Goal: Task Accomplishment & Management: Use online tool/utility

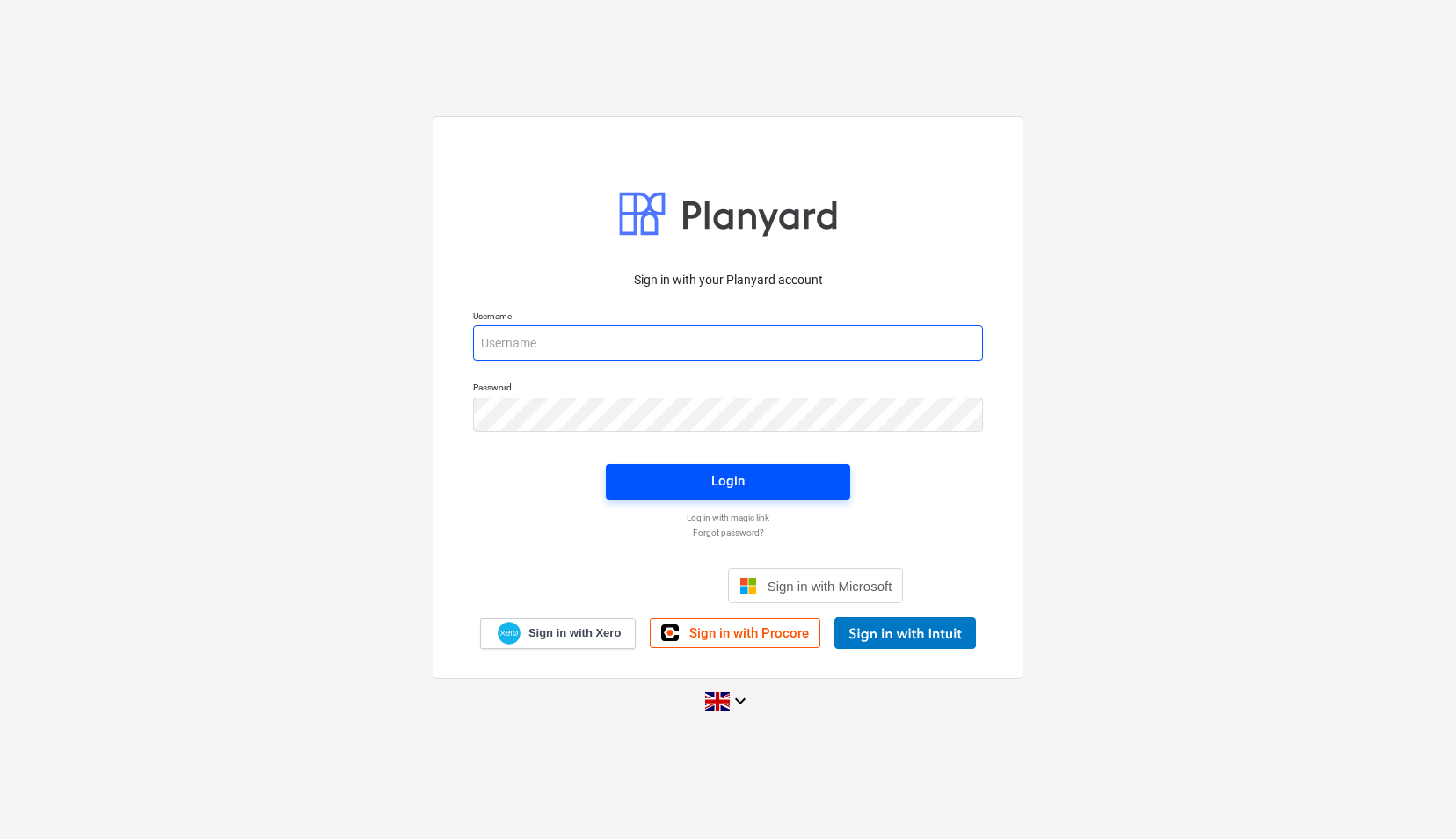
type input "[EMAIL_ADDRESS][DOMAIN_NAME]"
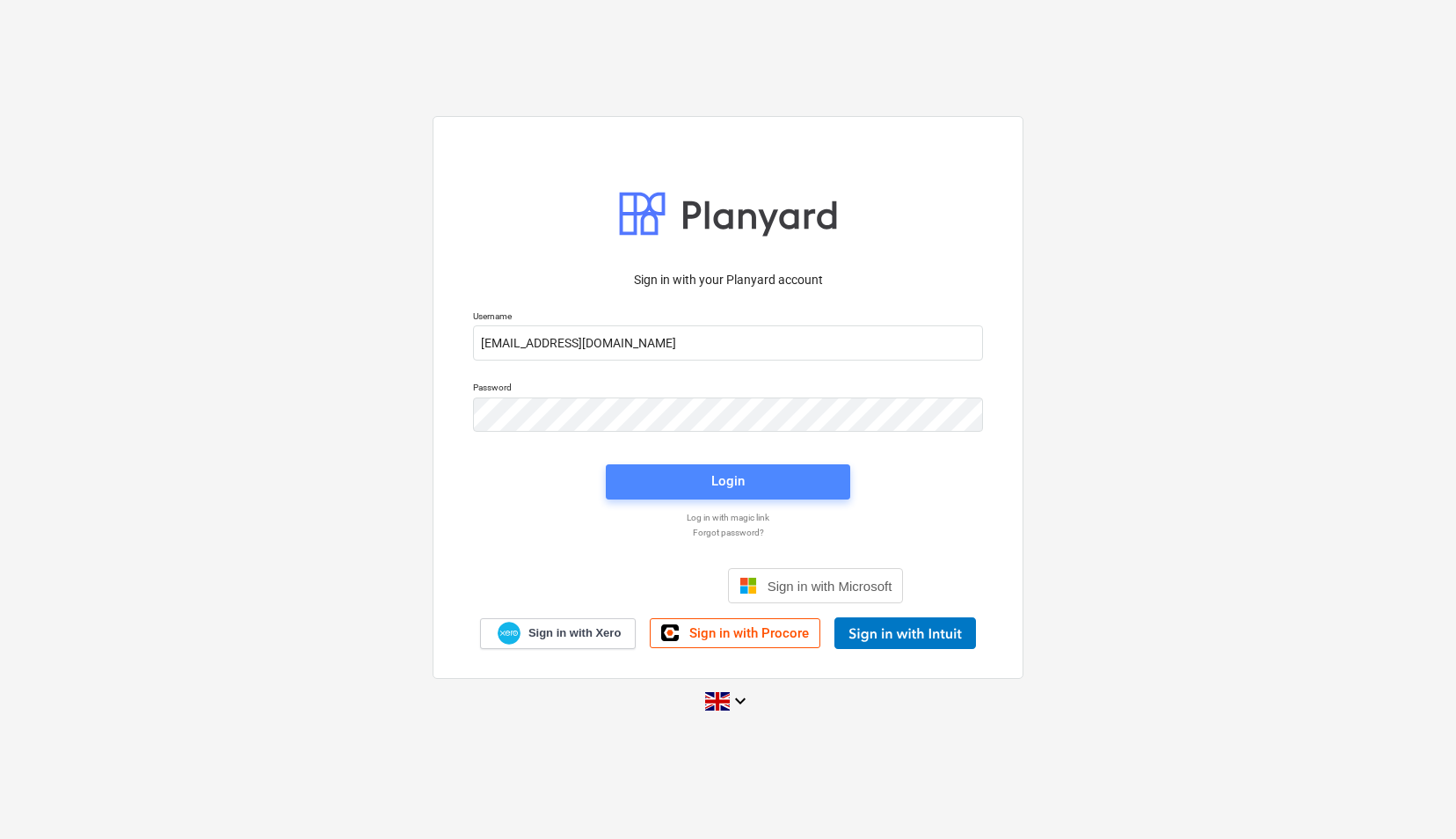
click at [682, 474] on span "Login" at bounding box center [728, 481] width 203 height 22
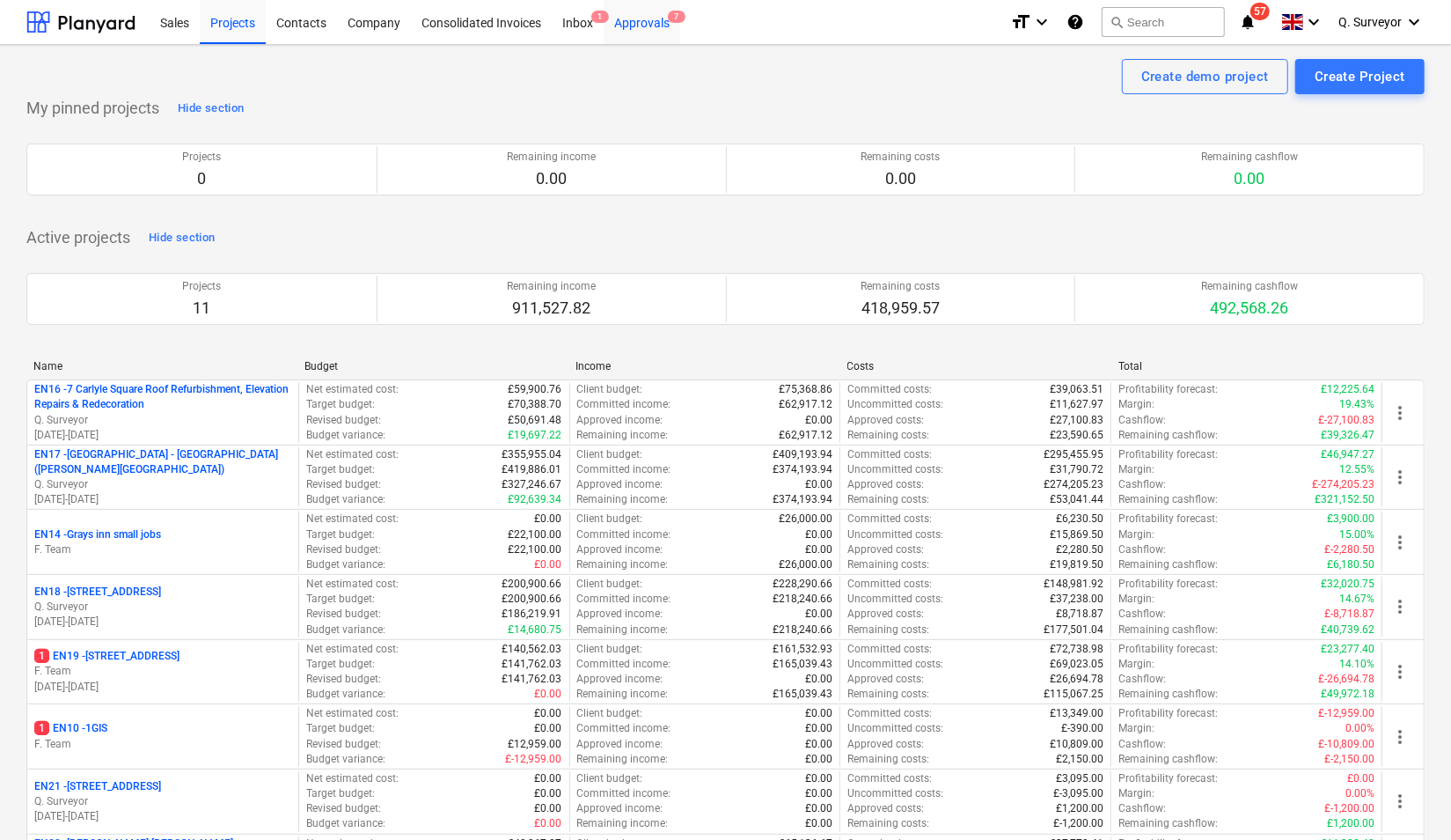
click at [649, 27] on div "Approvals 7" at bounding box center [642, 22] width 77 height 45
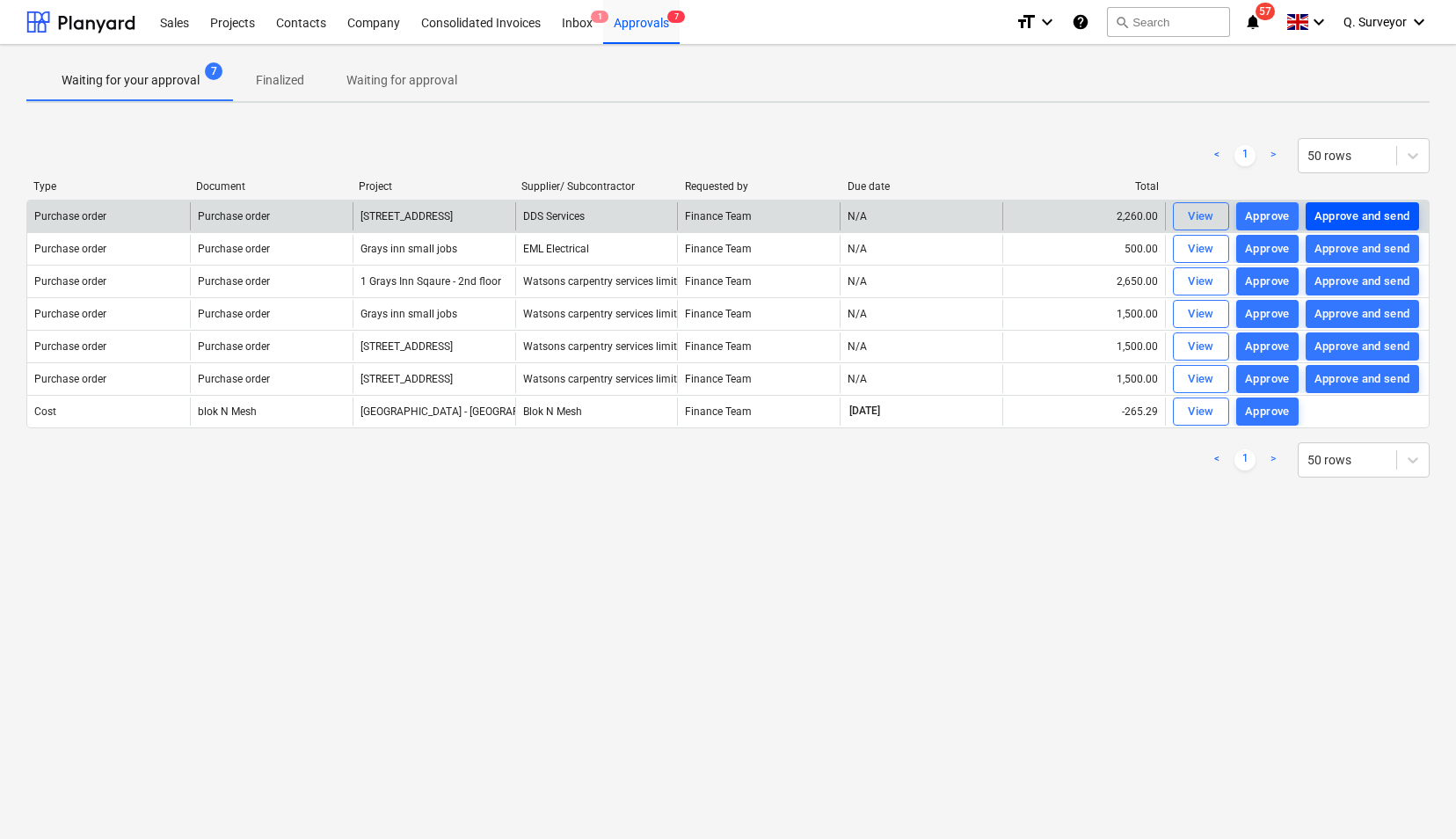
click at [1341, 213] on div "Approve and send" at bounding box center [1362, 217] width 96 height 21
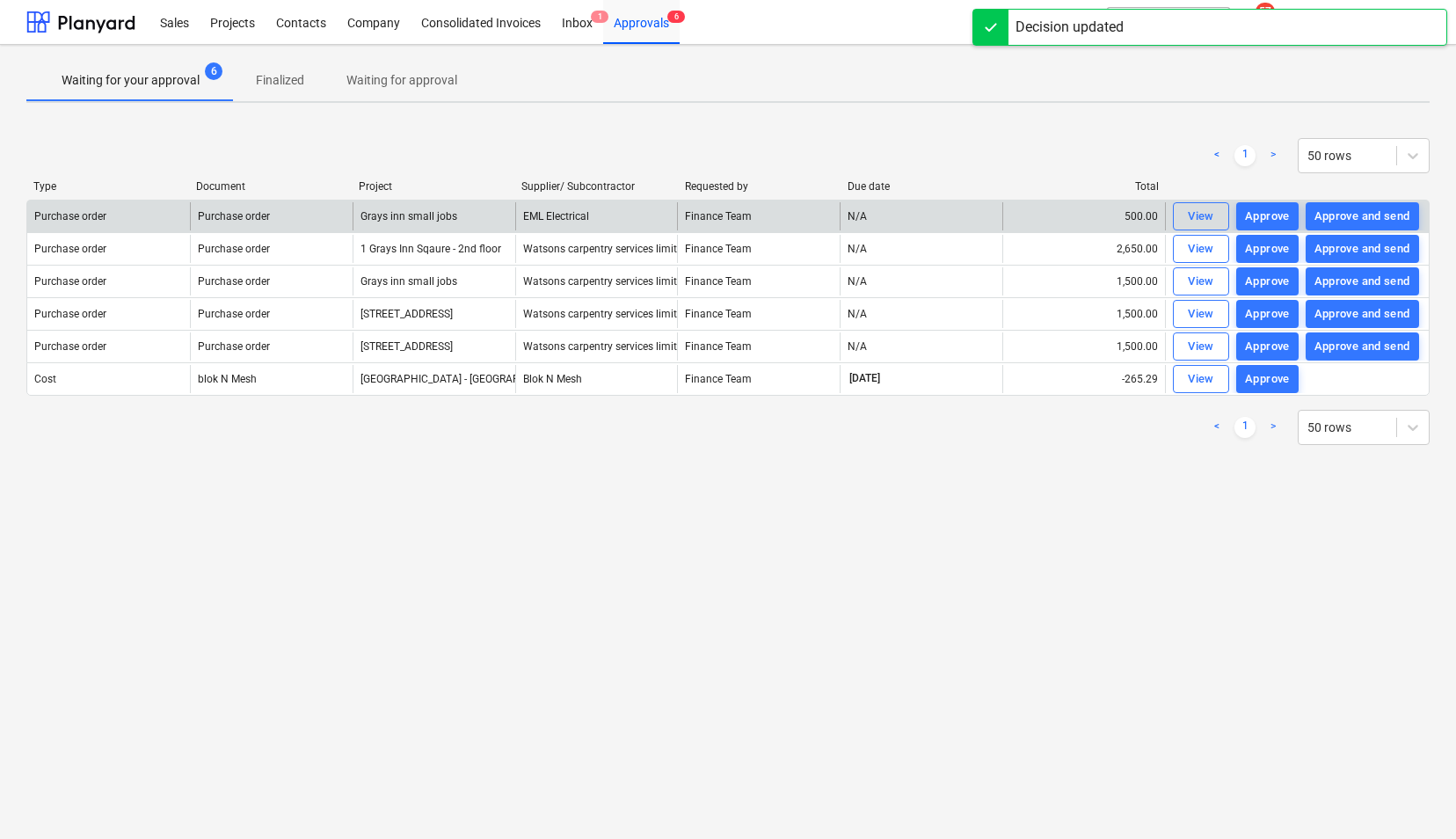
click at [1341, 213] on div "Approve and send" at bounding box center [1362, 217] width 96 height 21
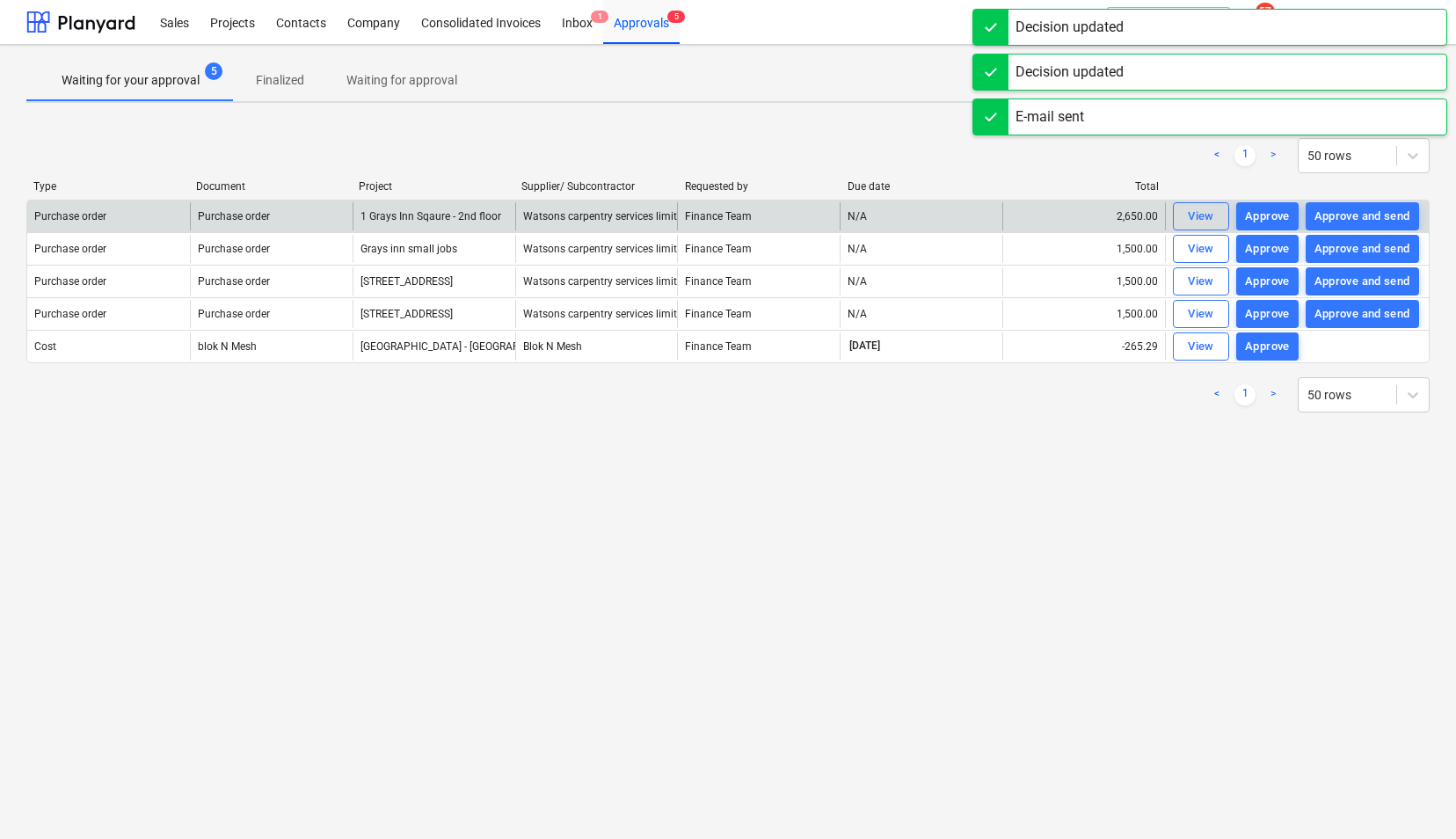
click at [1341, 213] on div "Approve and send" at bounding box center [1362, 217] width 96 height 21
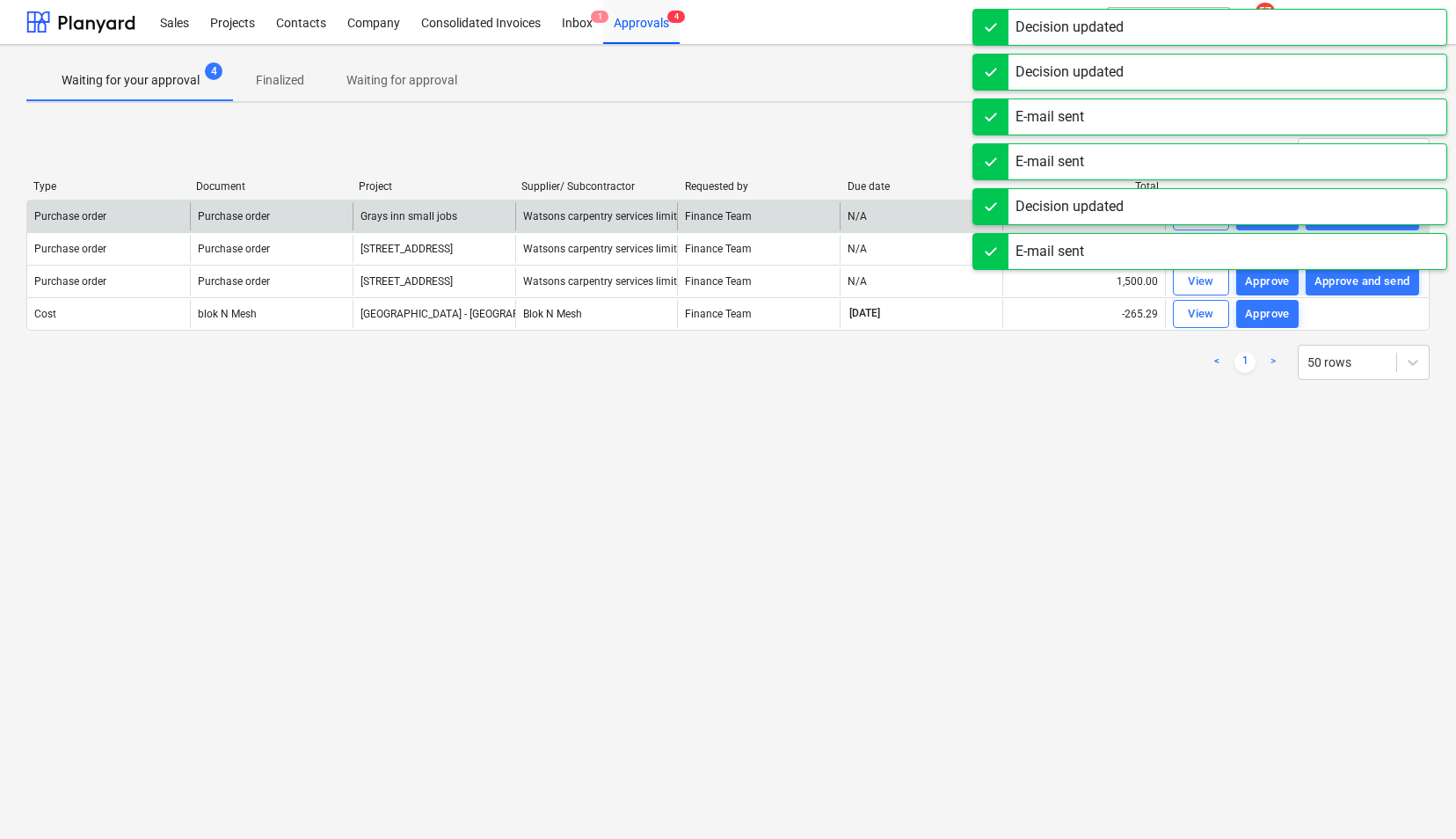
click at [1341, 213] on div "Decision updated" at bounding box center [1209, 206] width 474 height 37
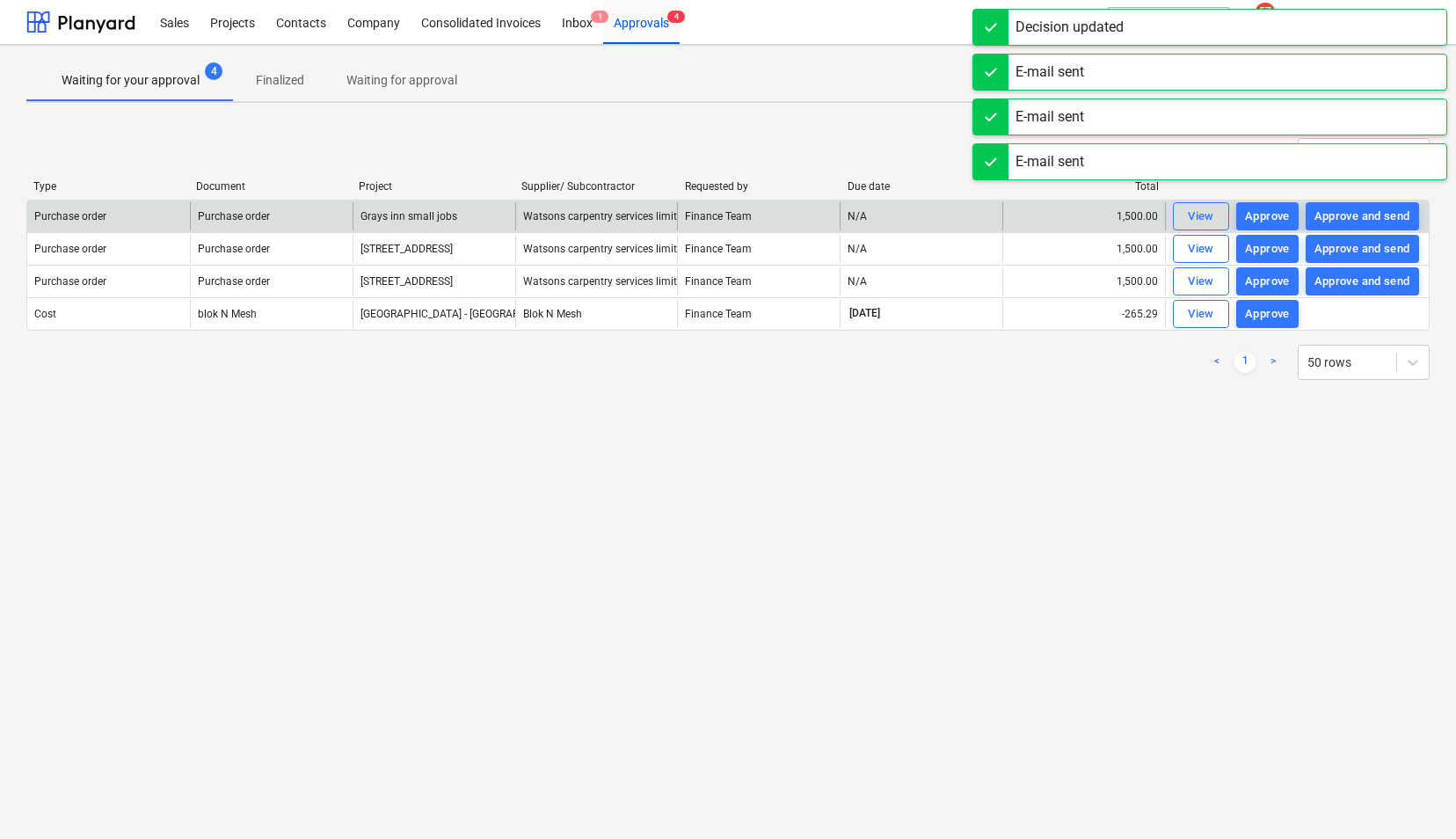
click at [1341, 213] on div "Approve and send" at bounding box center [1362, 217] width 96 height 21
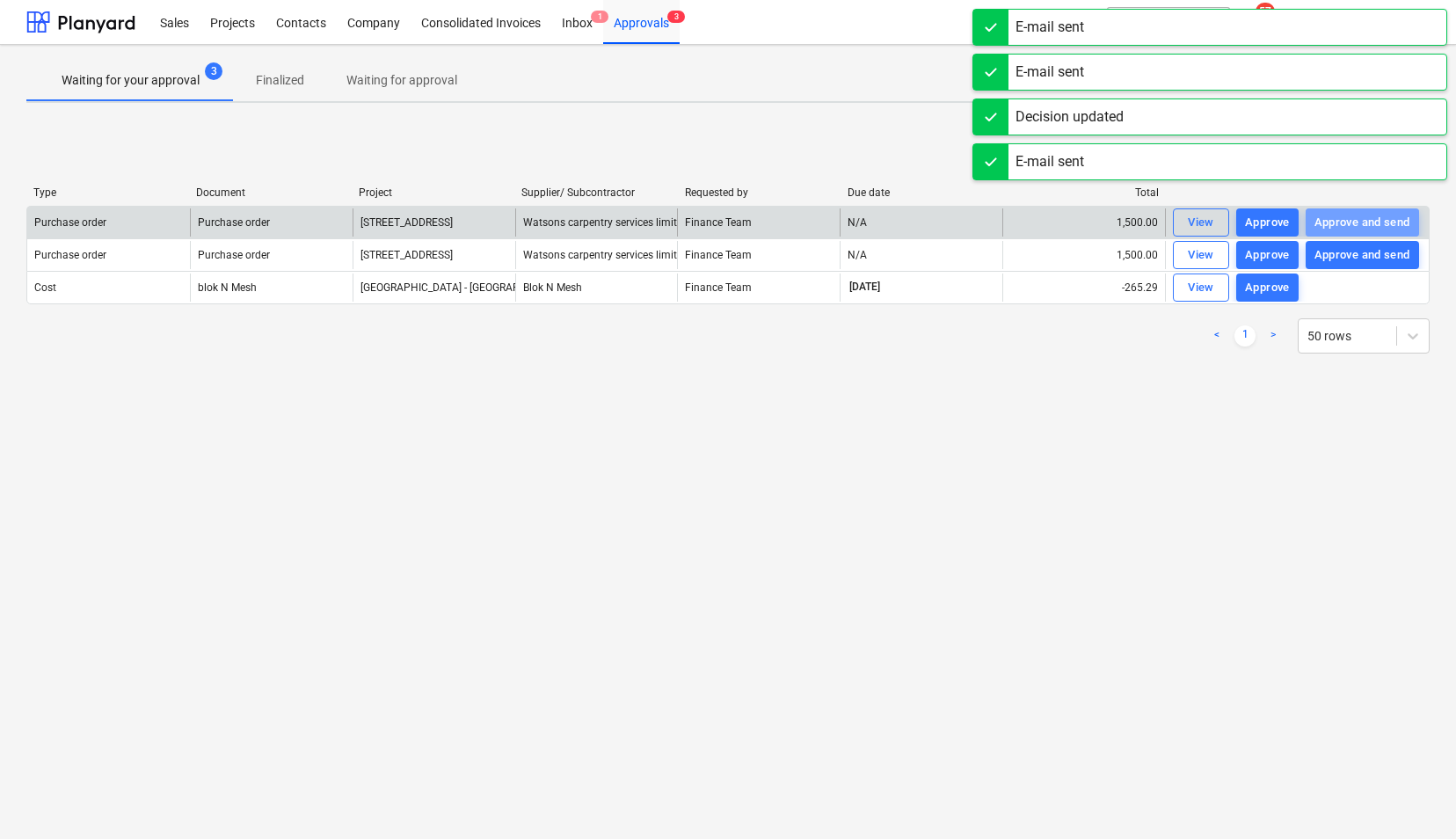
click at [1341, 213] on div "Approve and send" at bounding box center [1362, 223] width 96 height 21
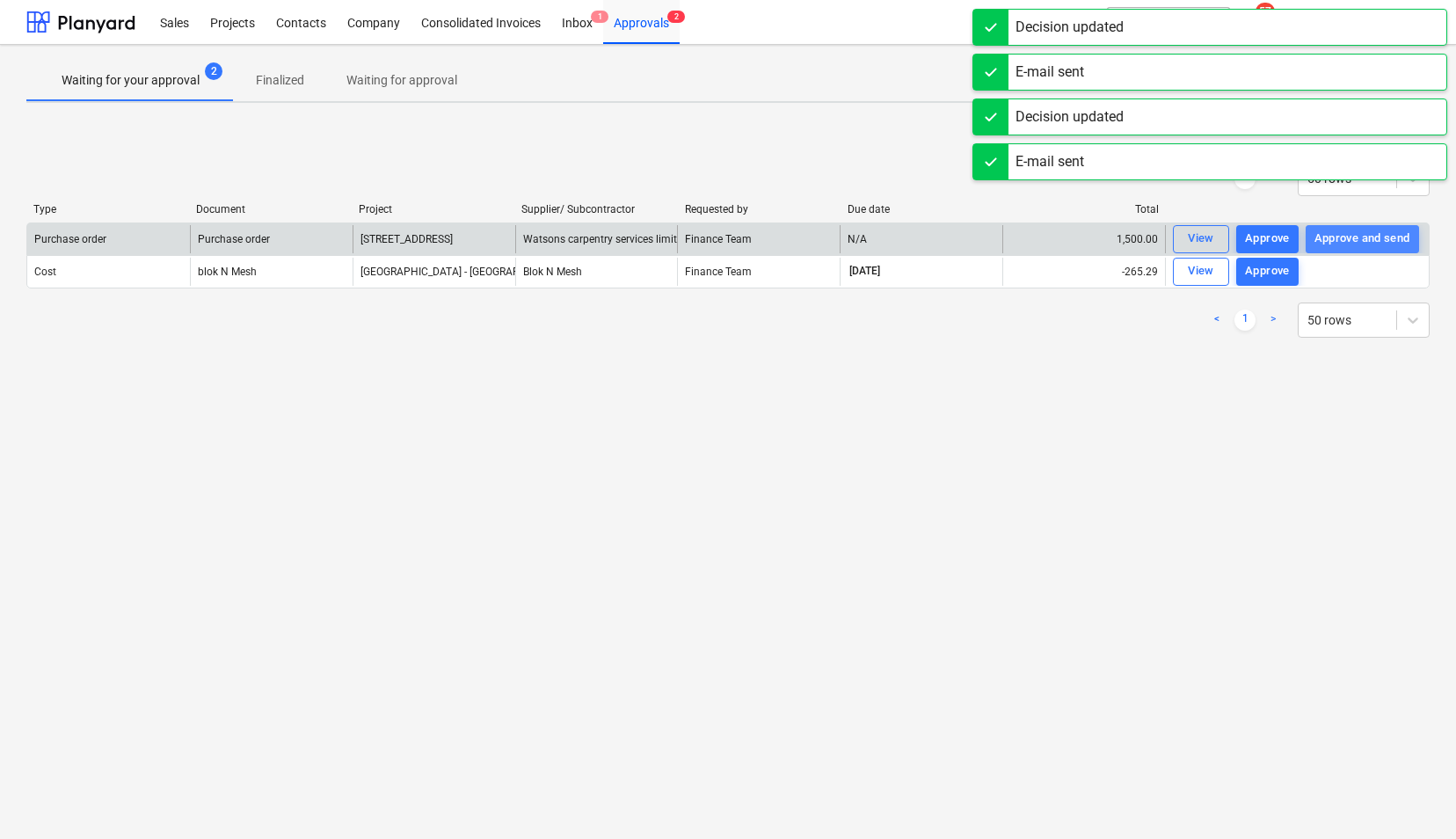
click at [1350, 234] on div "Approve and send" at bounding box center [1362, 239] width 96 height 21
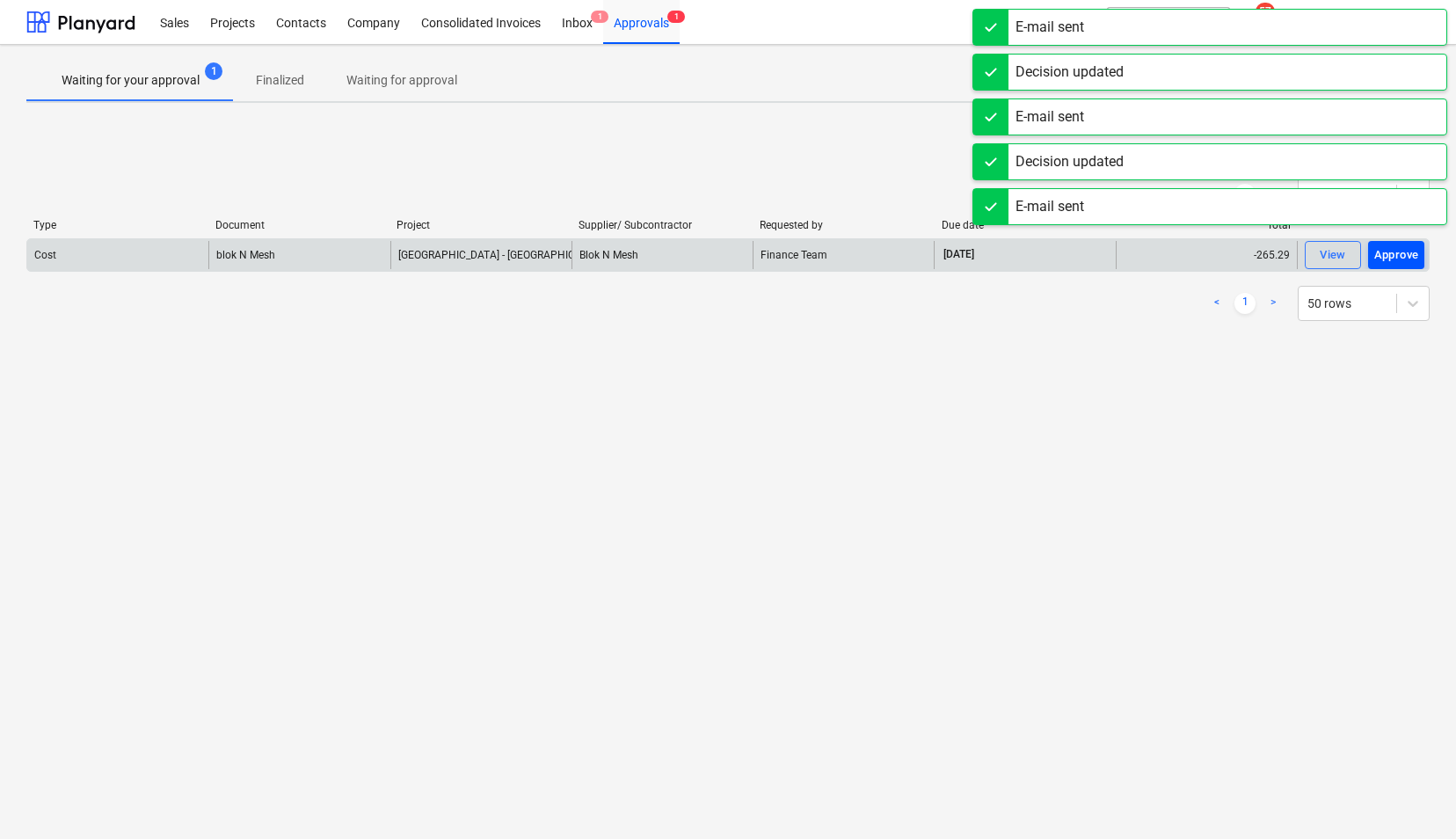
click at [1412, 249] on div "Approve" at bounding box center [1397, 256] width 45 height 21
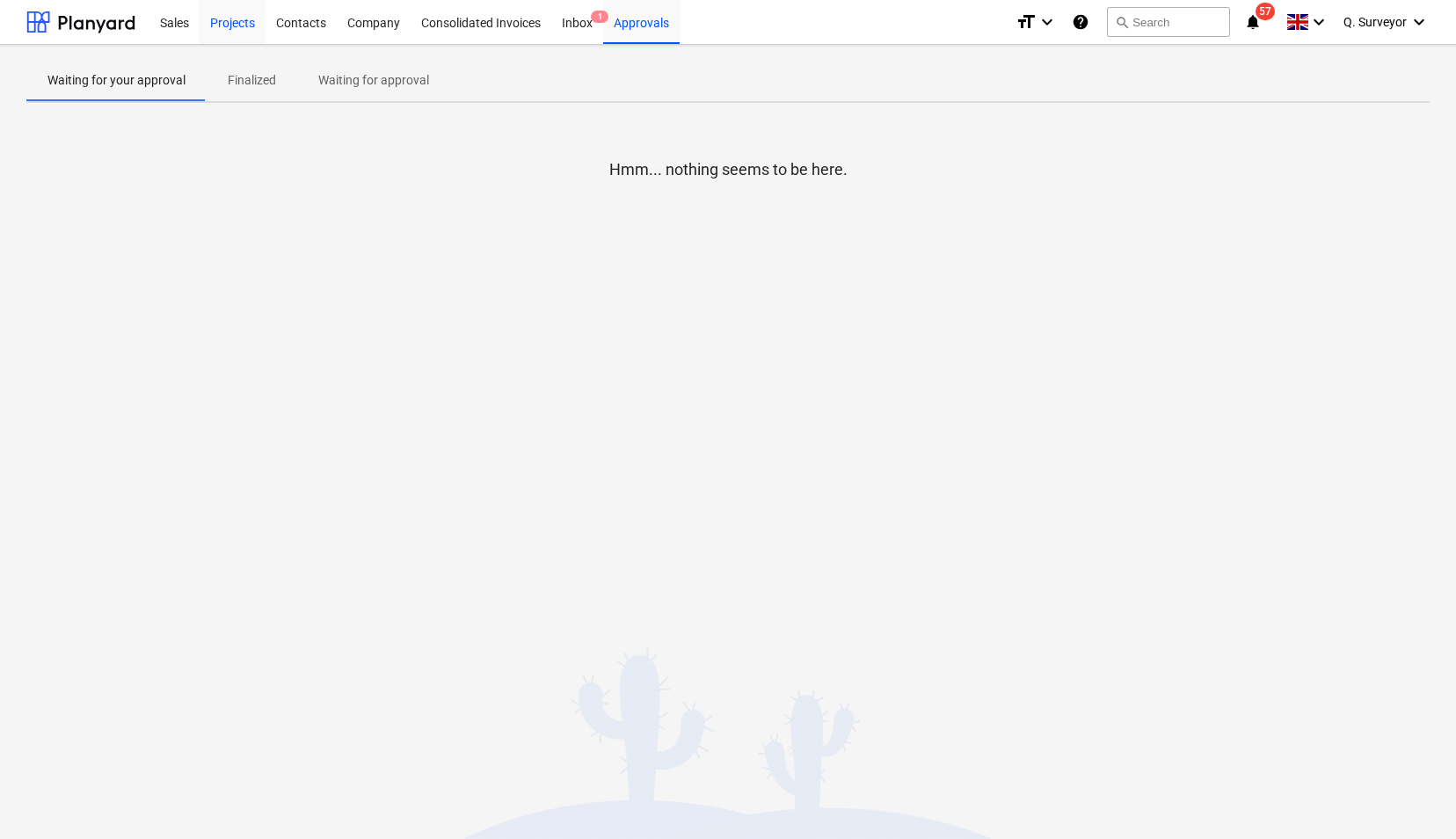
click at [233, 19] on div "Projects" at bounding box center [233, 22] width 66 height 45
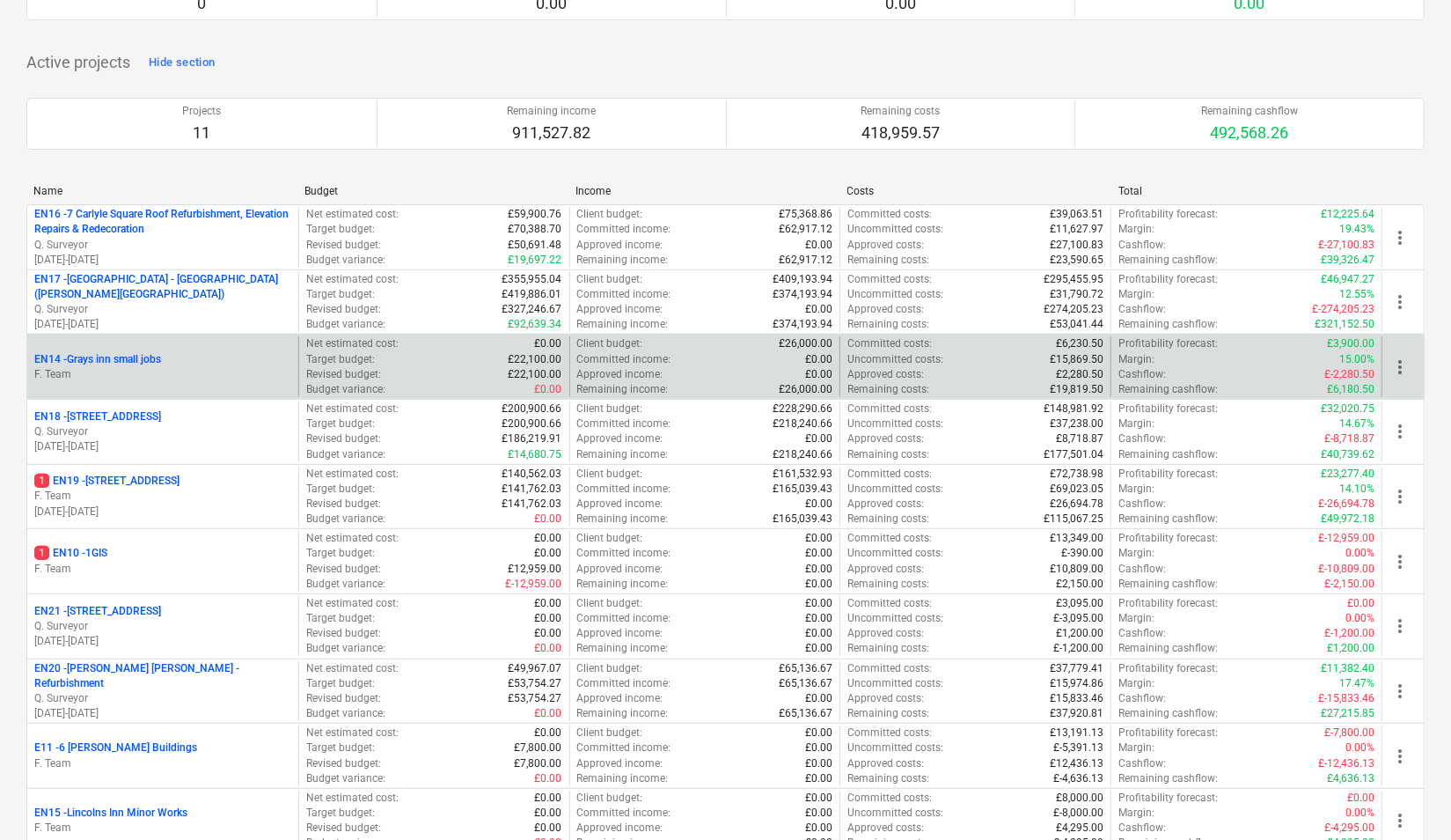
scroll to position [176, 0]
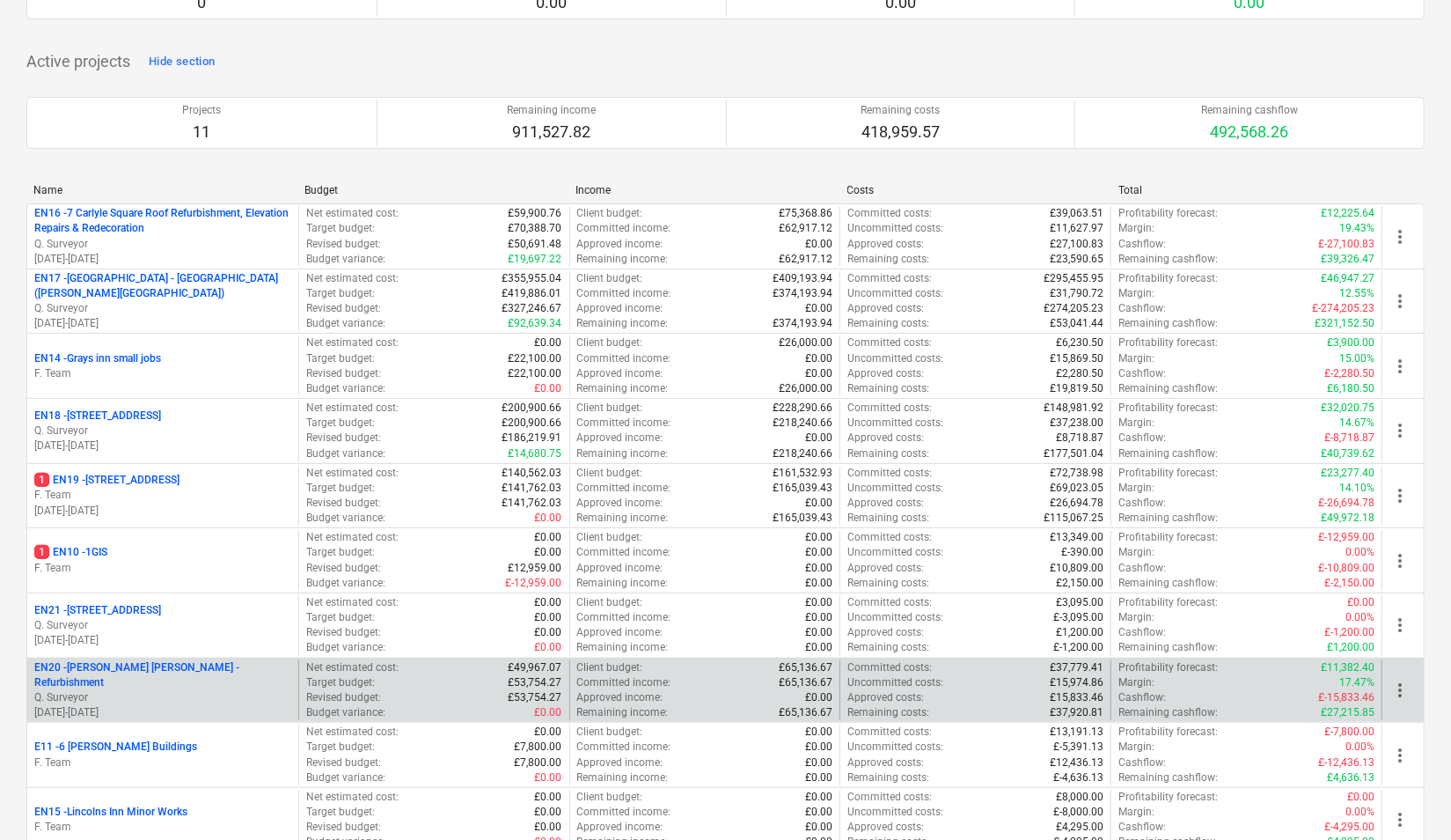
click at [148, 690] on p "Q. Surveyor" at bounding box center [163, 697] width 257 height 15
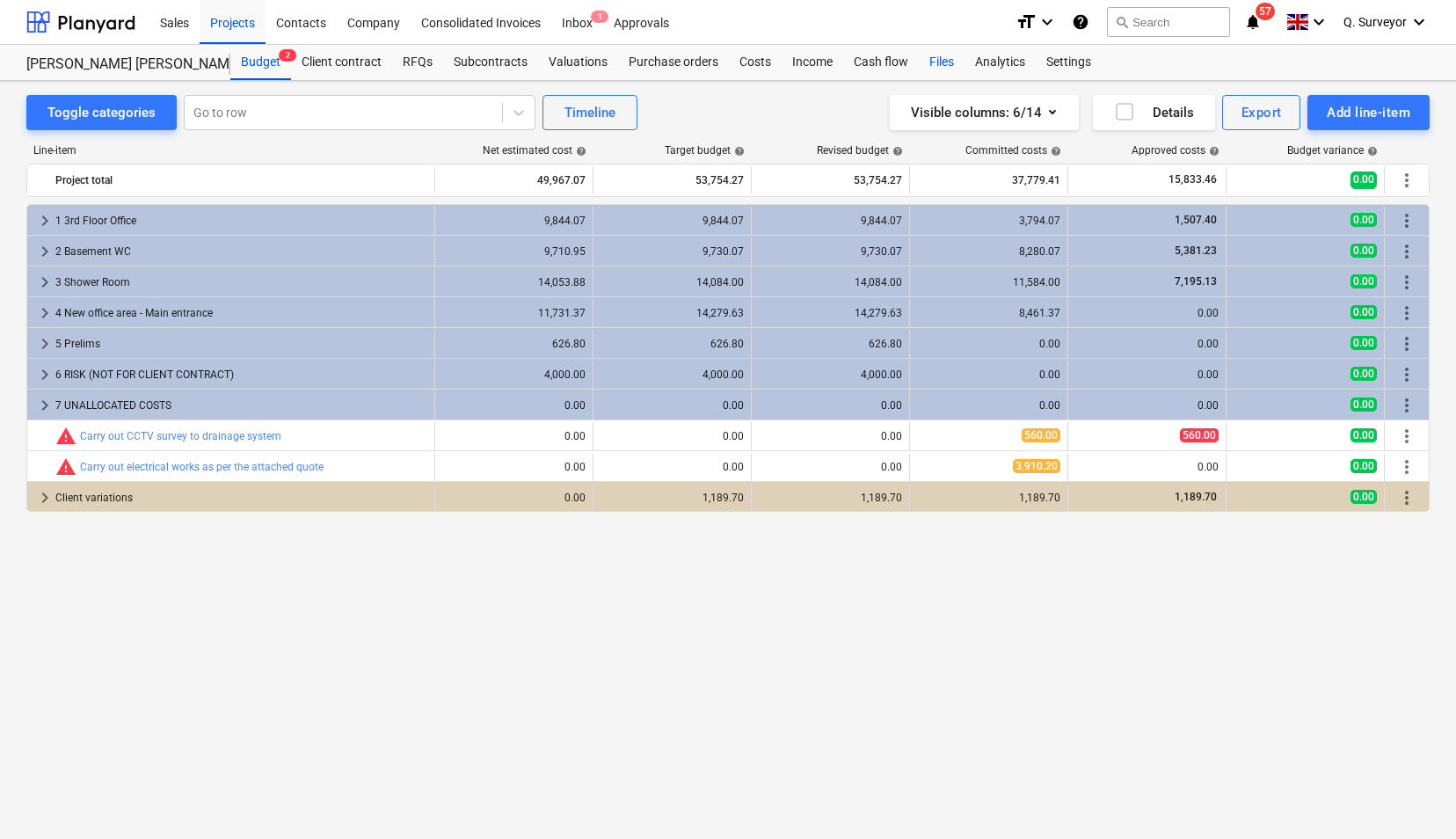
click at [933, 67] on div "Files" at bounding box center [941, 63] width 46 height 36
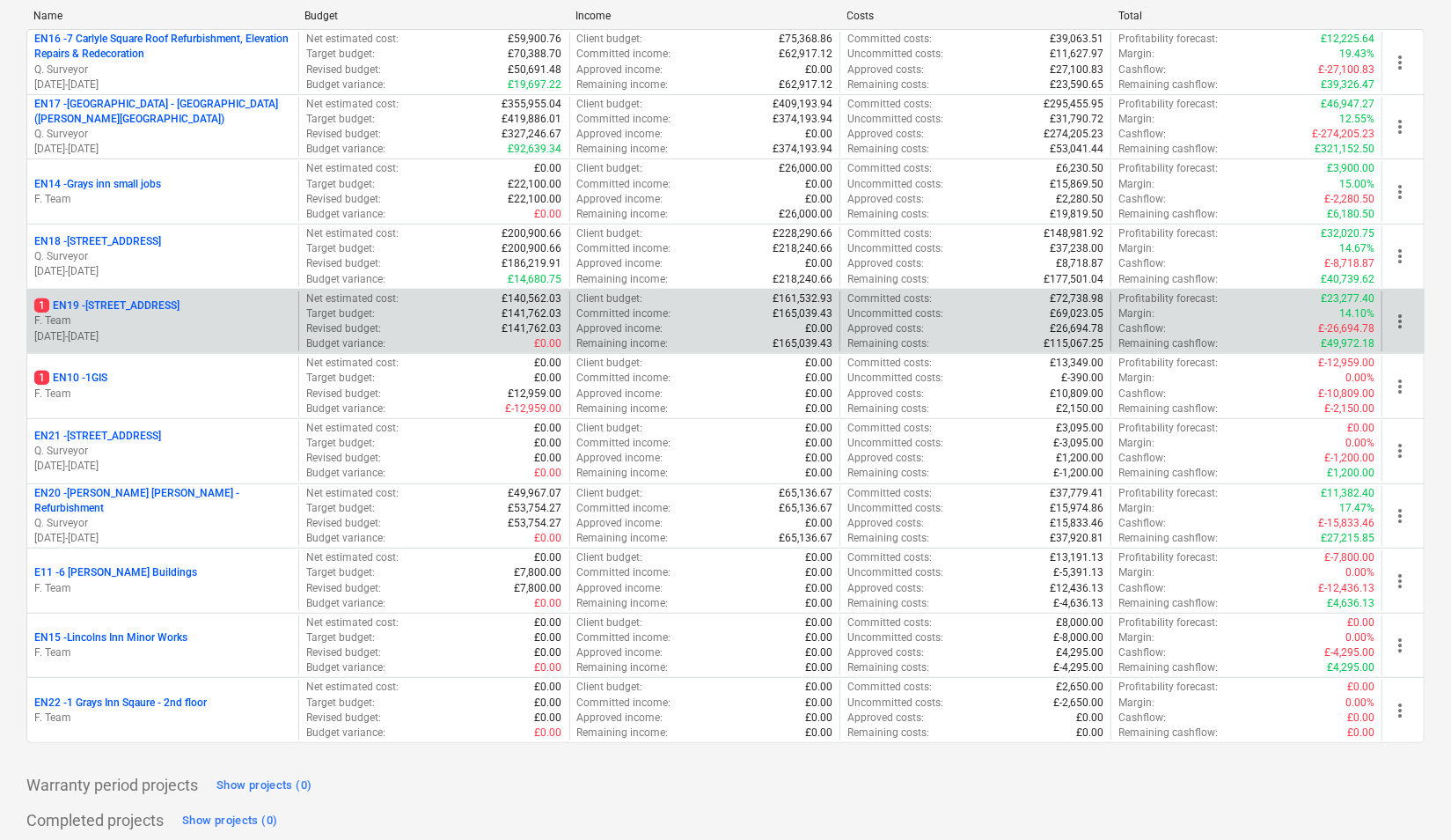
scroll to position [352, 0]
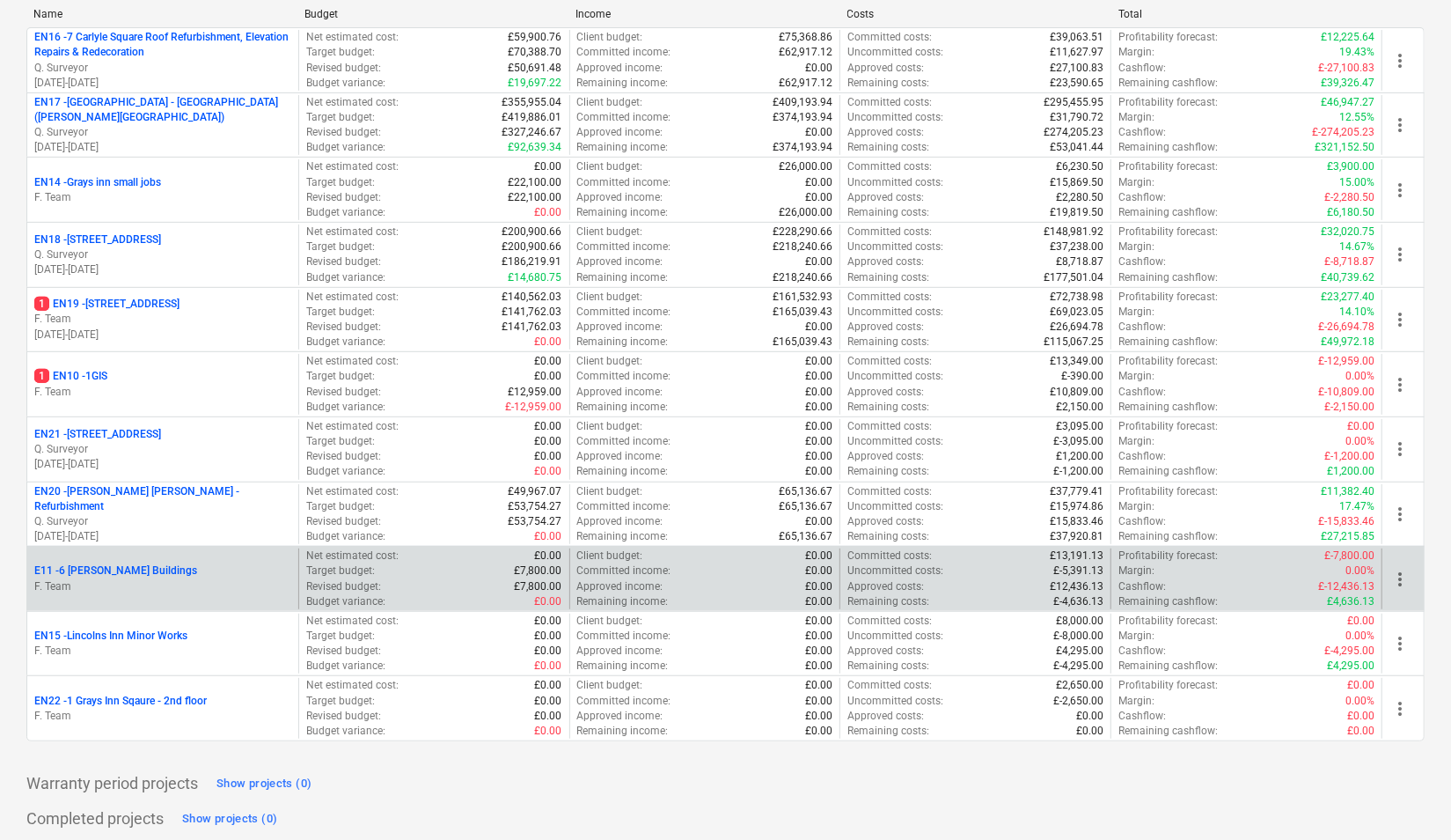
click at [176, 563] on div "E11 - 6 [PERSON_NAME] Buildings" at bounding box center [163, 571] width 257 height 15
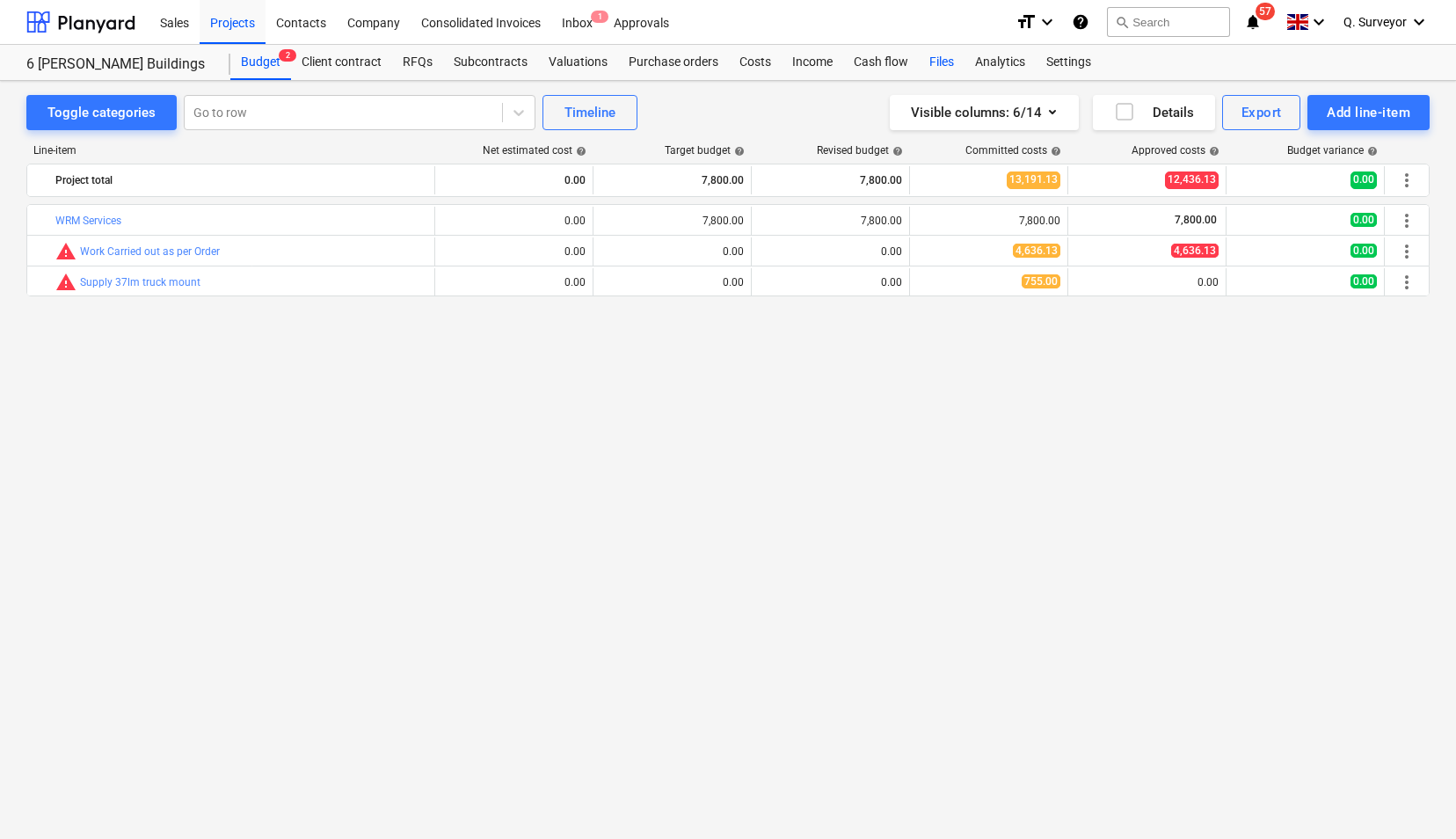
click at [930, 59] on div "Files" at bounding box center [941, 63] width 46 height 36
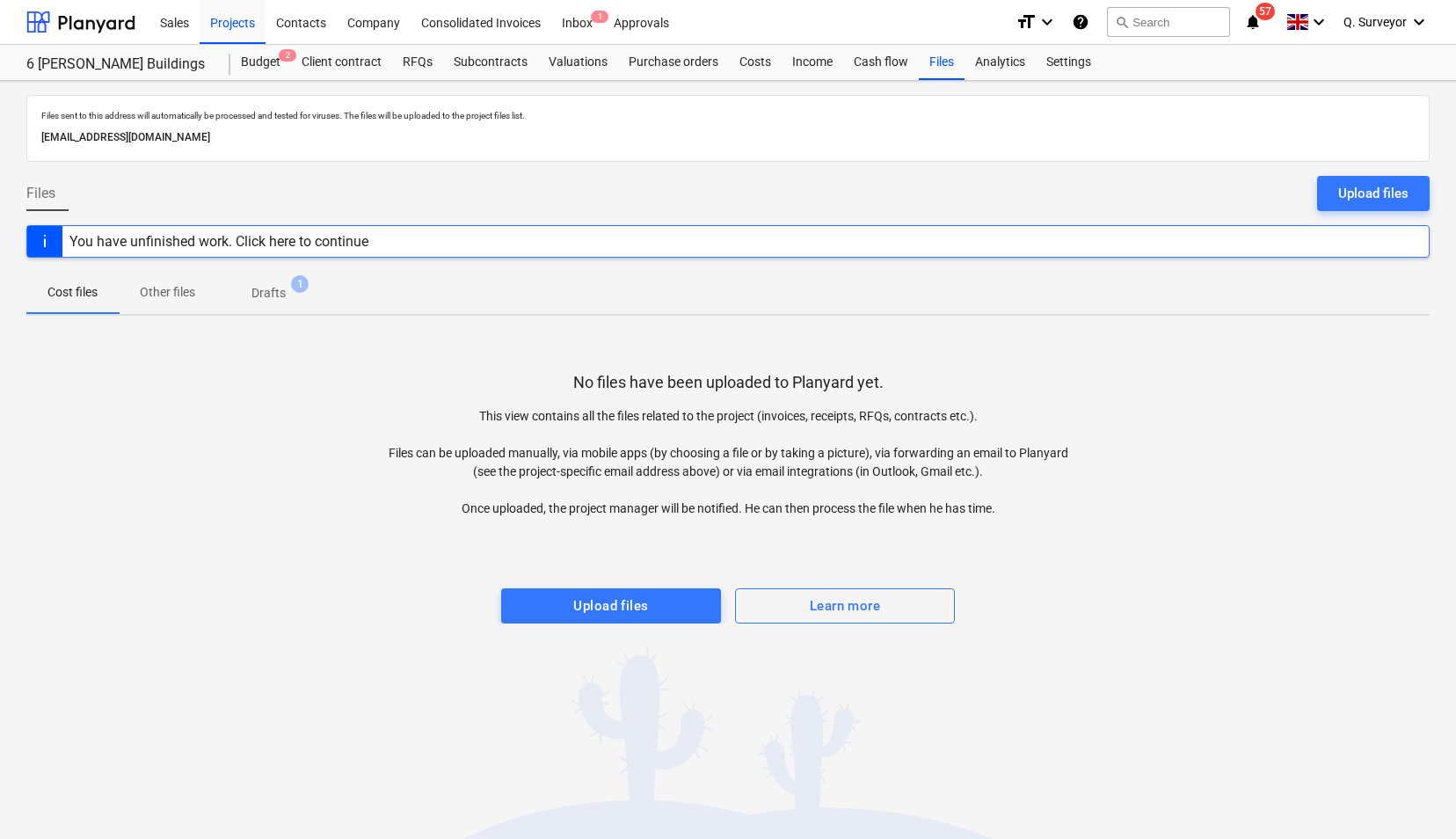
drag, startPoint x: 373, startPoint y: 135, endPoint x: 22, endPoint y: 148, distance: 351.2
click at [22, 148] on div "Files sent to this address will automatically be processed and tested for virus…" at bounding box center [728, 459] width 1456 height 757
drag, startPoint x: 22, startPoint y: 148, endPoint x: 70, endPoint y: 139, distance: 48.8
copy p "[EMAIL_ADDRESS][DOMAIN_NAME]"
